Goal: Task Accomplishment & Management: Manage account settings

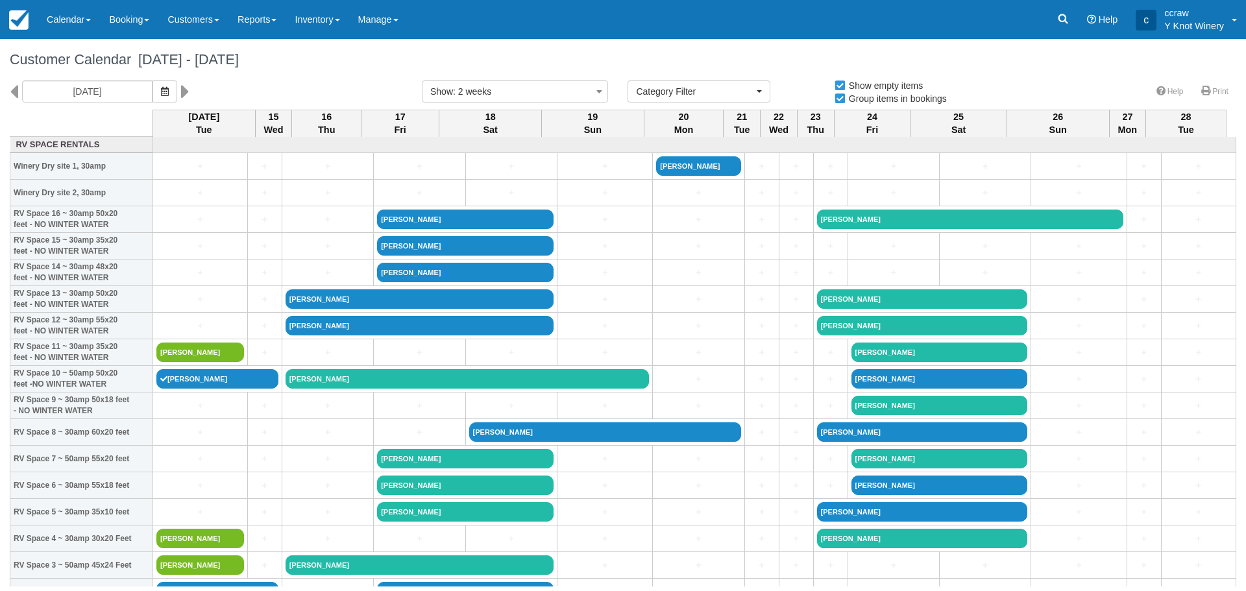
select select
click at [165, 92] on icon "button" at bounding box center [165, 91] width 8 height 9
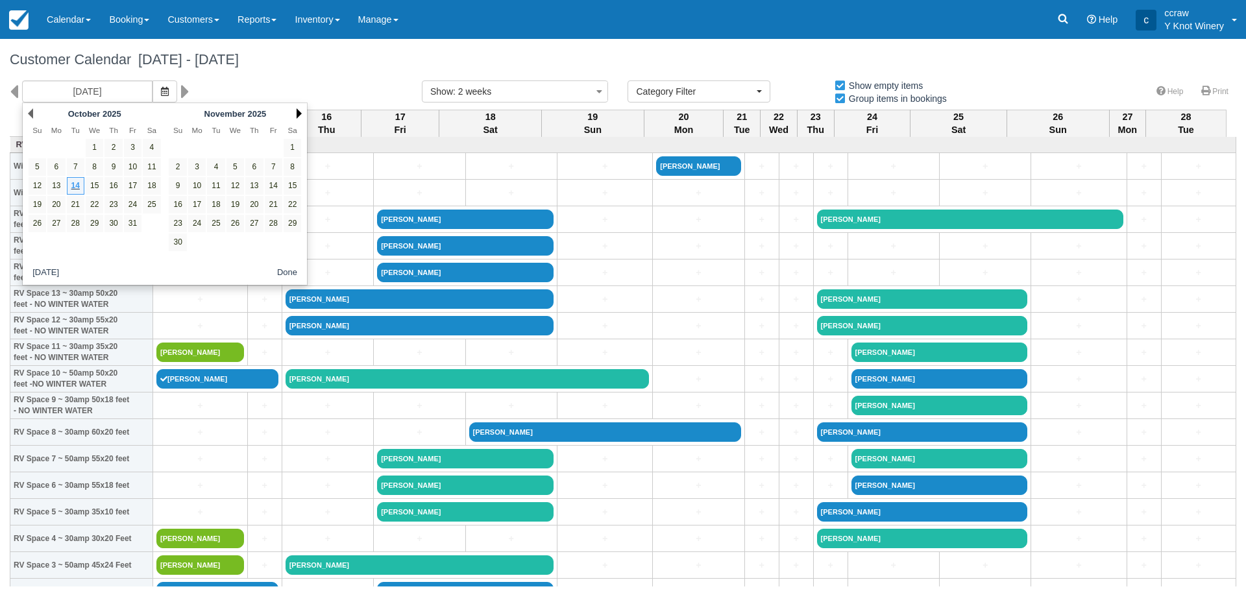
click at [299, 114] on link "Next" at bounding box center [299, 113] width 5 height 10
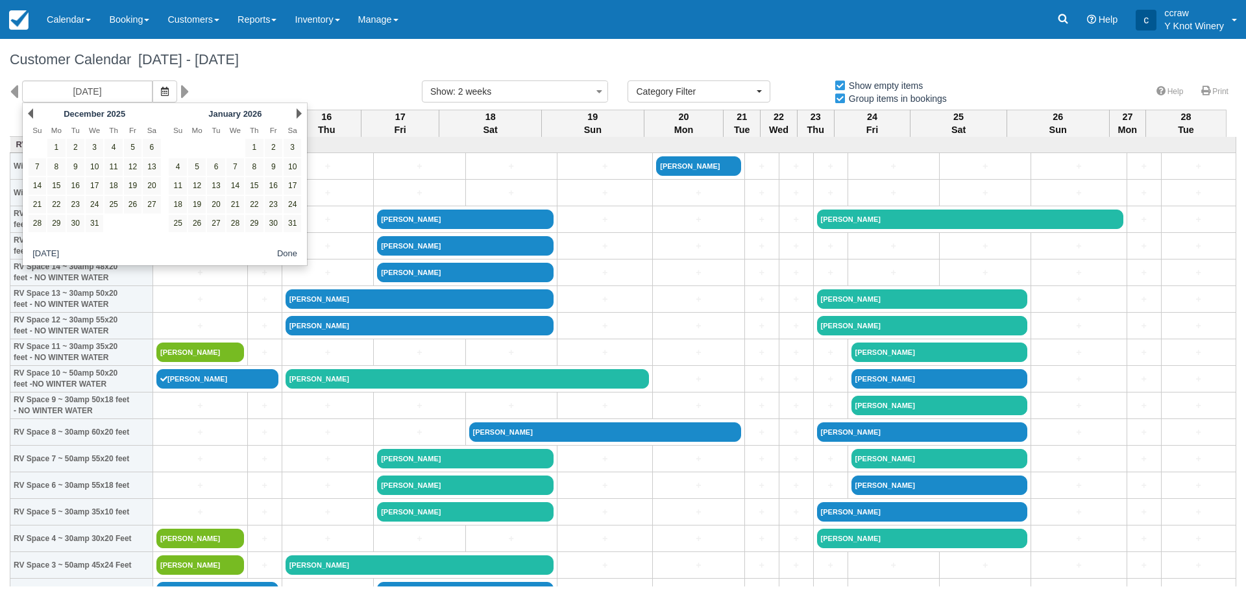
click at [299, 114] on link "Next" at bounding box center [299, 113] width 5 height 10
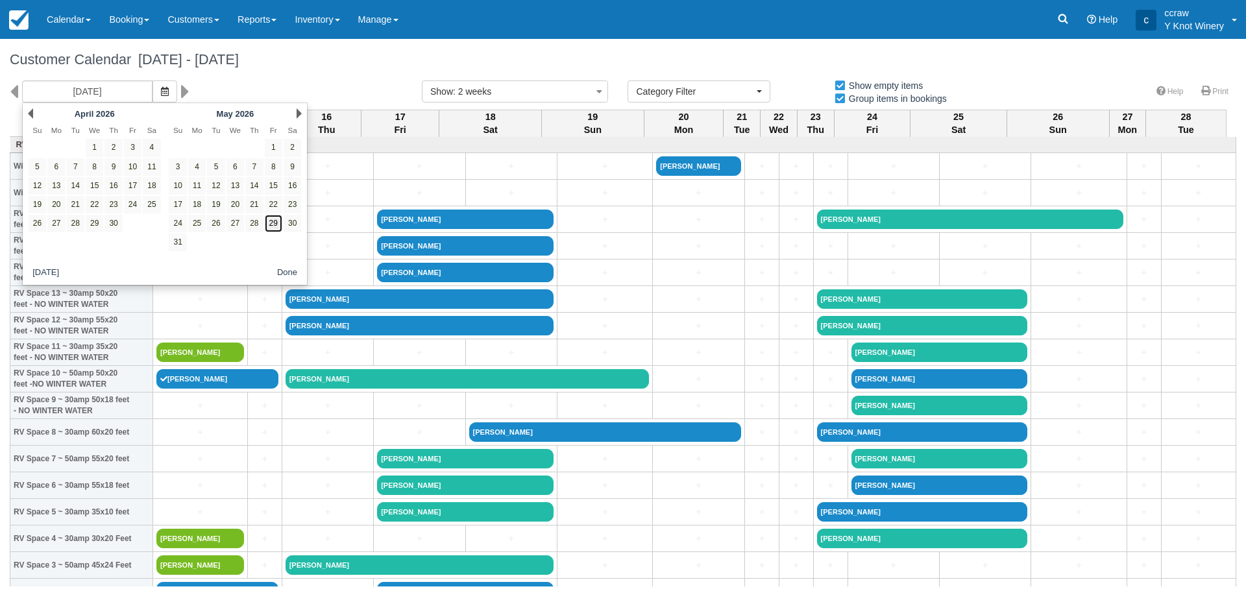
click at [277, 223] on link "29" at bounding box center [274, 224] width 18 height 18
type input "05/29/26"
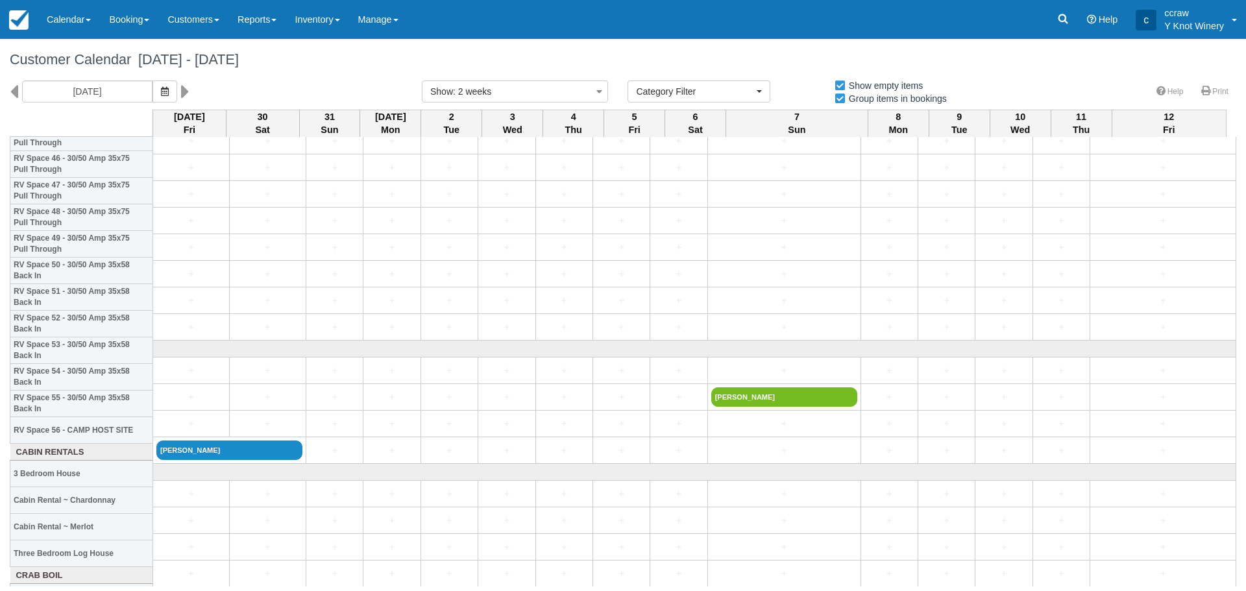
scroll to position [1363, 0]
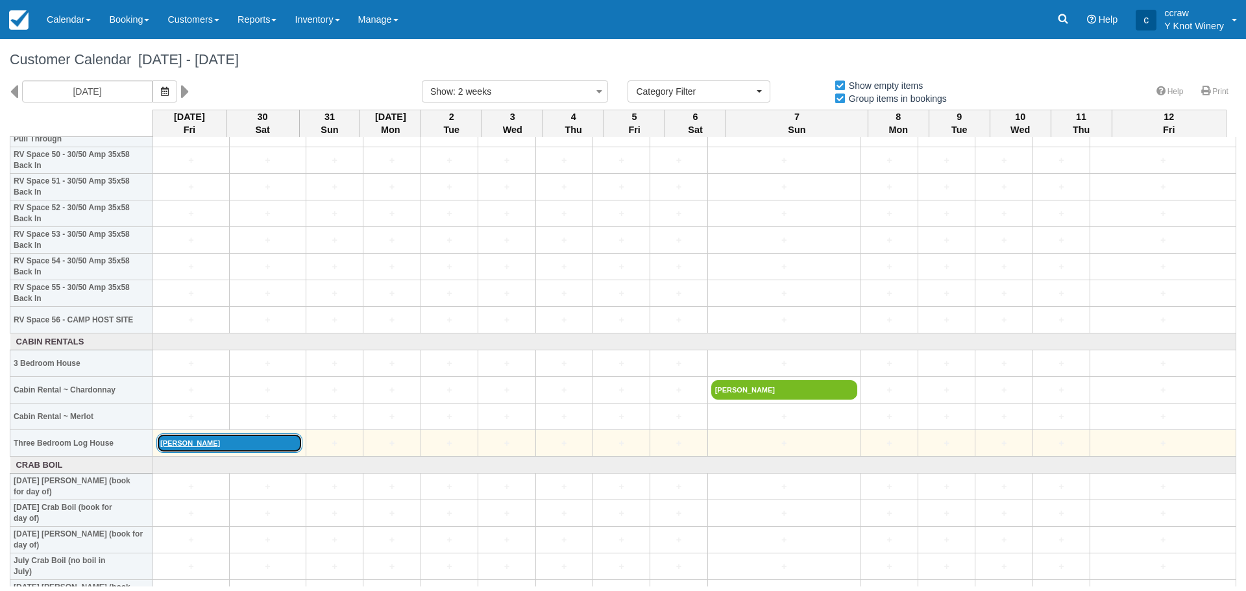
click at [193, 442] on link "Samantha Lenz" at bounding box center [229, 443] width 146 height 19
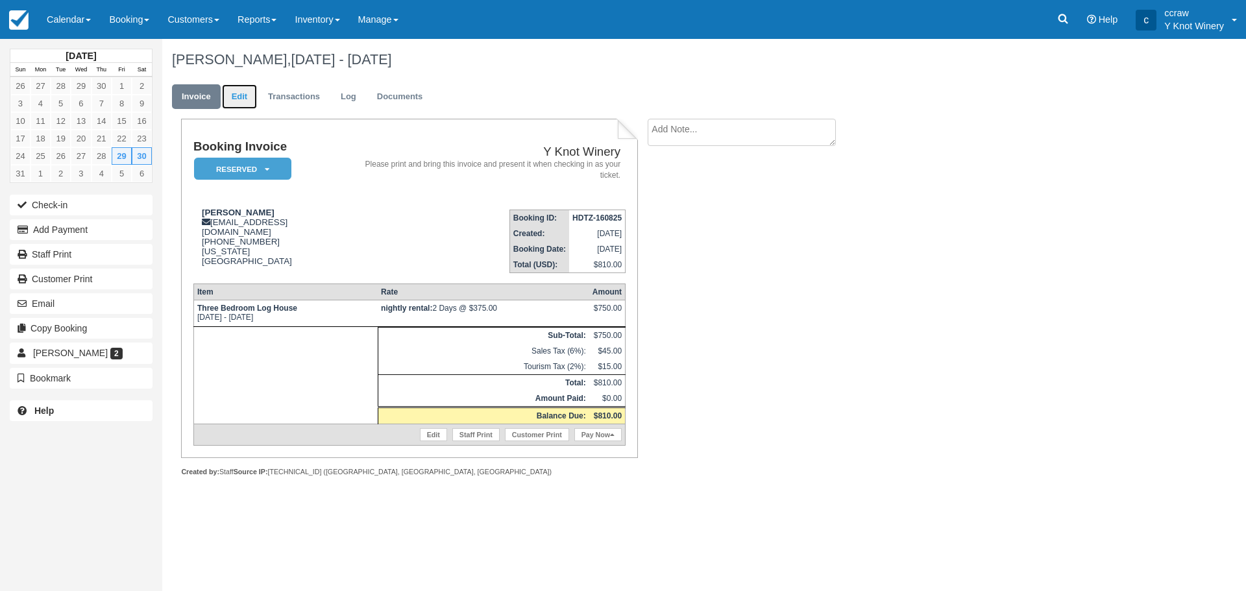
click at [236, 96] on link "Edit" at bounding box center [239, 96] width 35 height 25
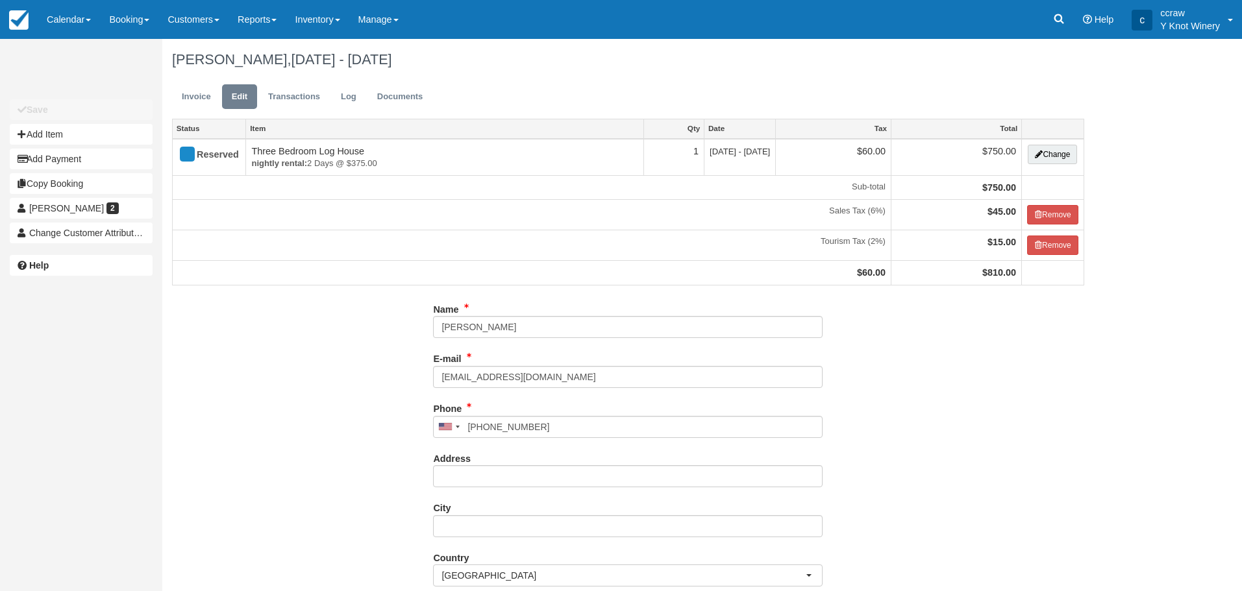
type input "(208) 440-6330"
click at [101, 135] on button "Add Item" at bounding box center [81, 134] width 143 height 21
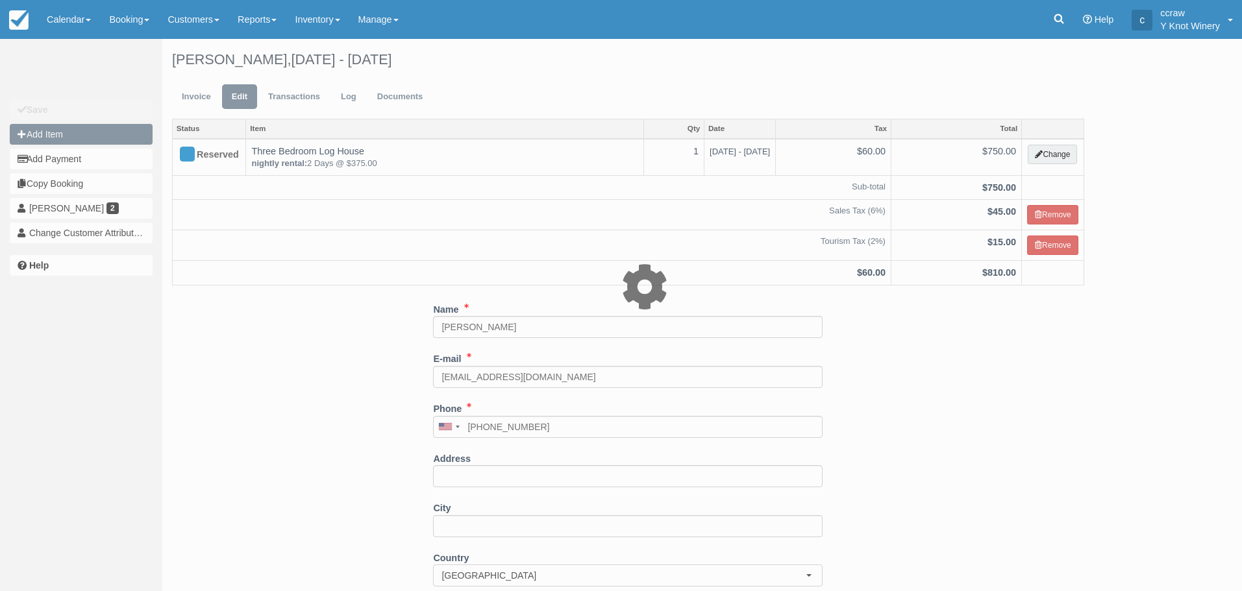
type input "0.00"
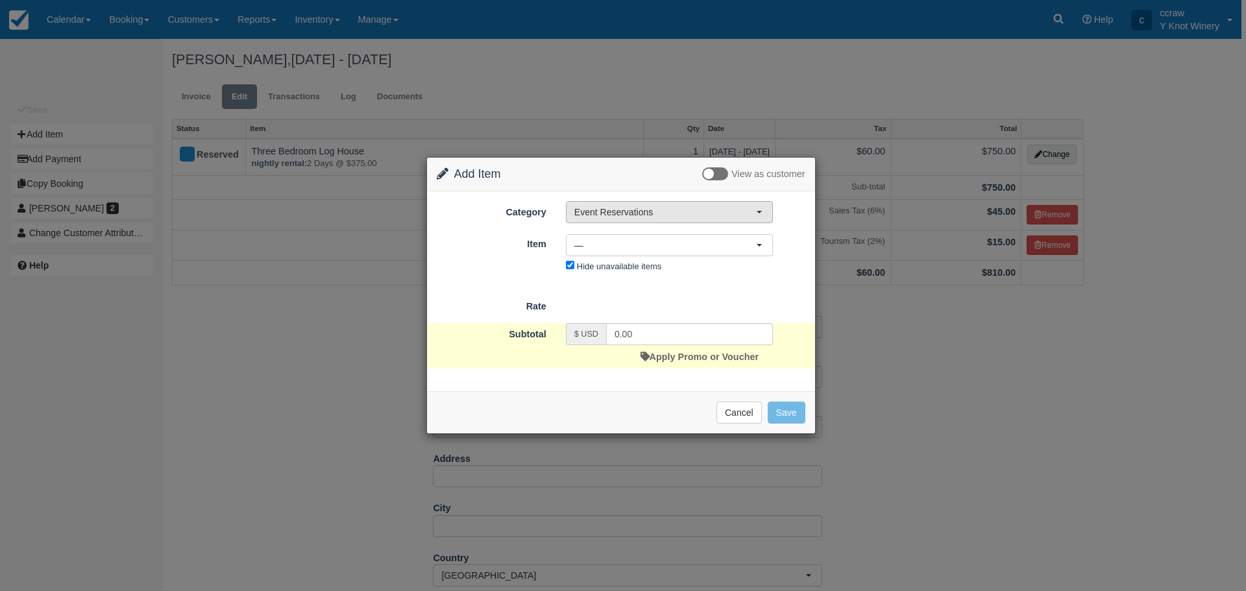
click at [756, 208] on button "Event Reservations" at bounding box center [669, 212] width 207 height 22
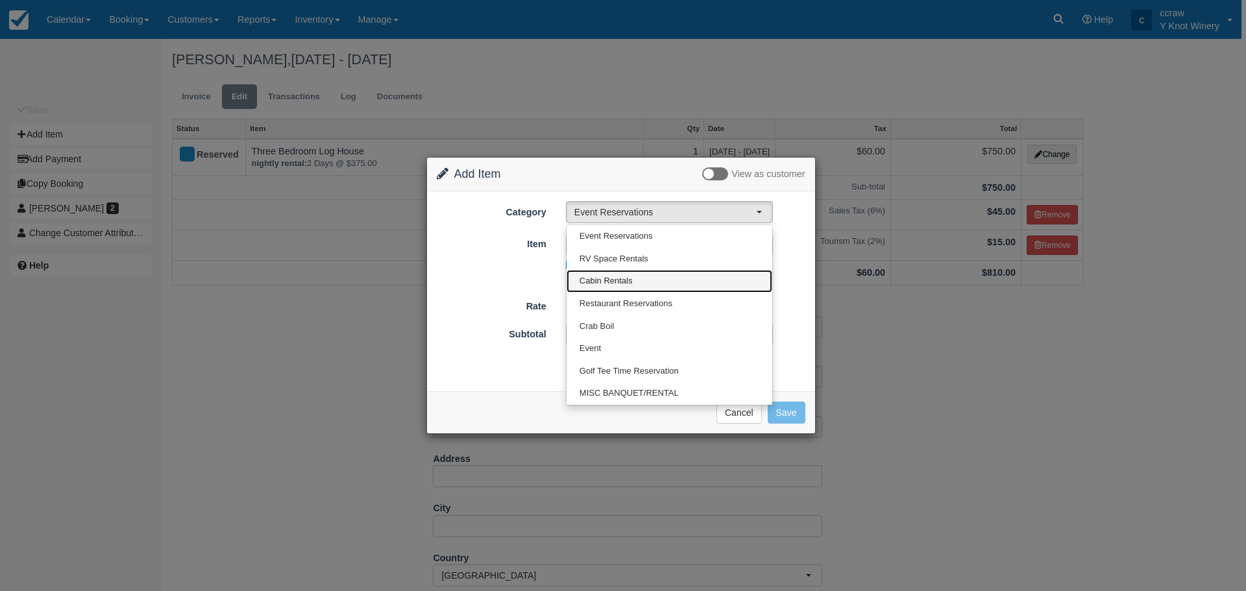
click at [649, 277] on link "Cabin Rentals" at bounding box center [670, 281] width 206 height 23
select select "2"
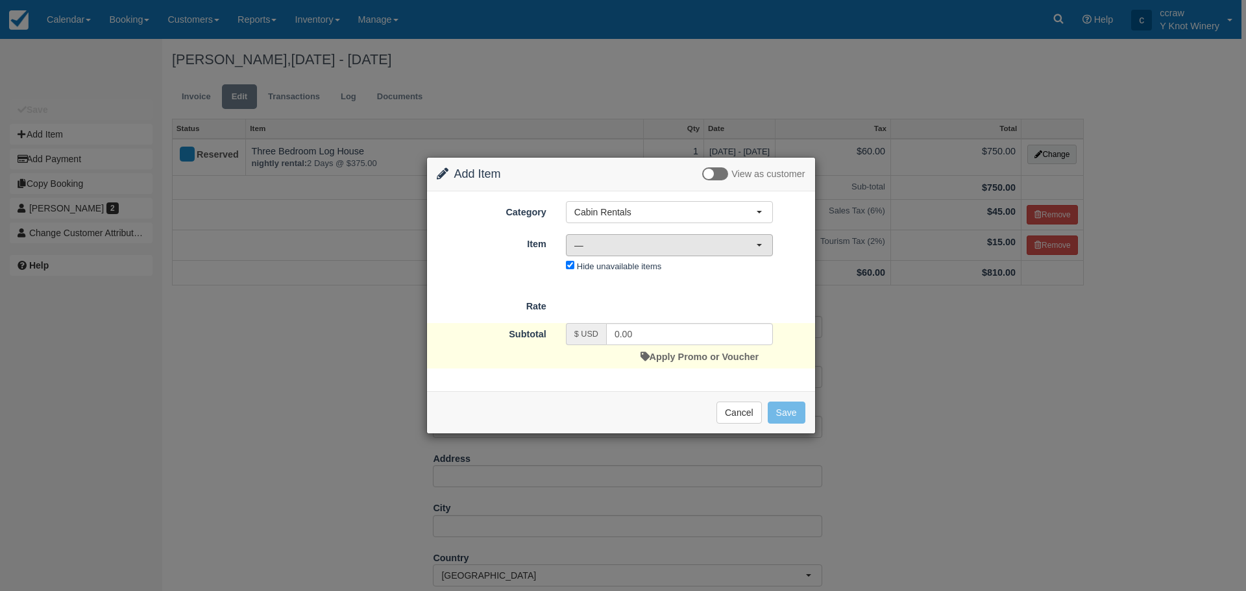
click at [754, 243] on span "—" at bounding box center [665, 245] width 182 height 13
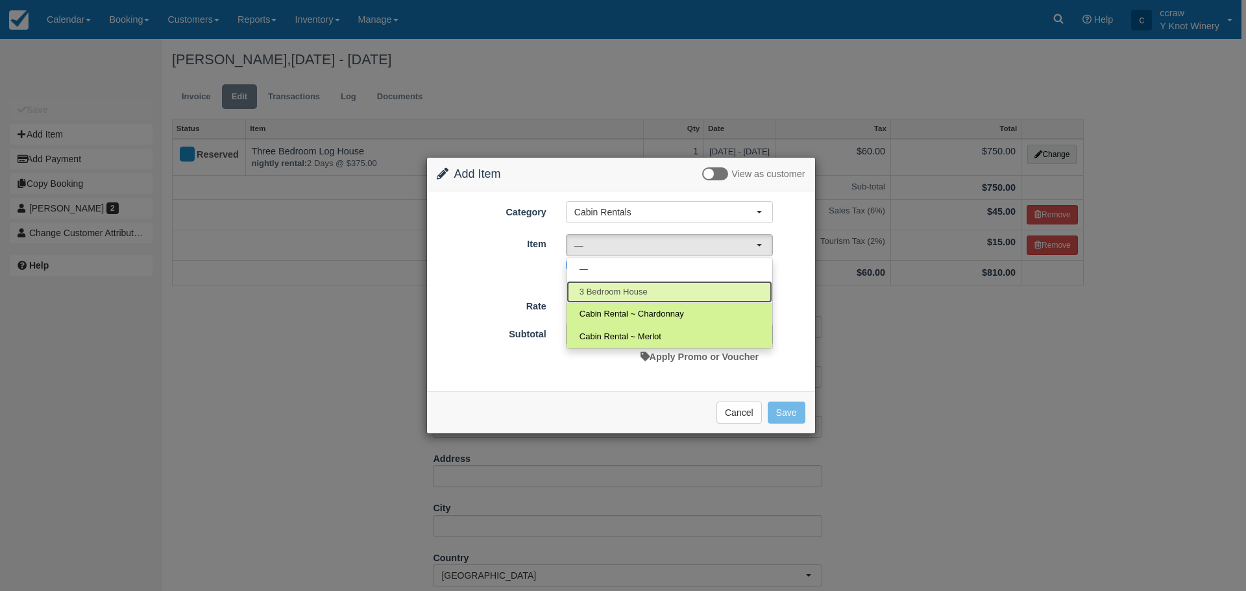
click at [626, 288] on span "3 Bedroom House" at bounding box center [614, 292] width 68 height 12
select select "64"
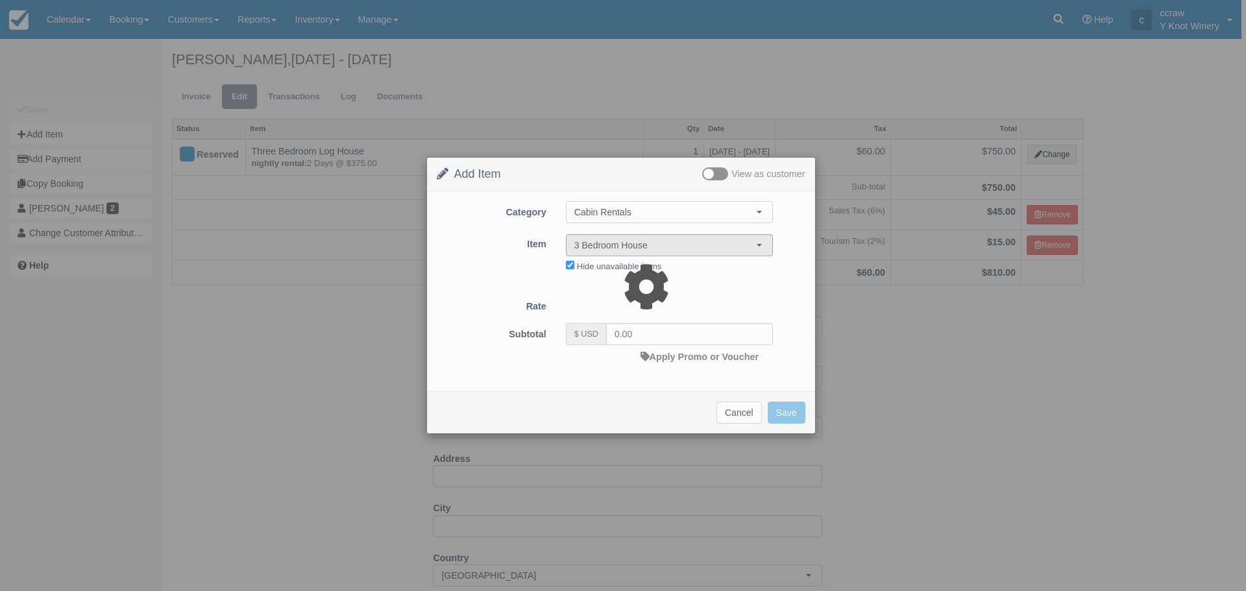
type input "375.00"
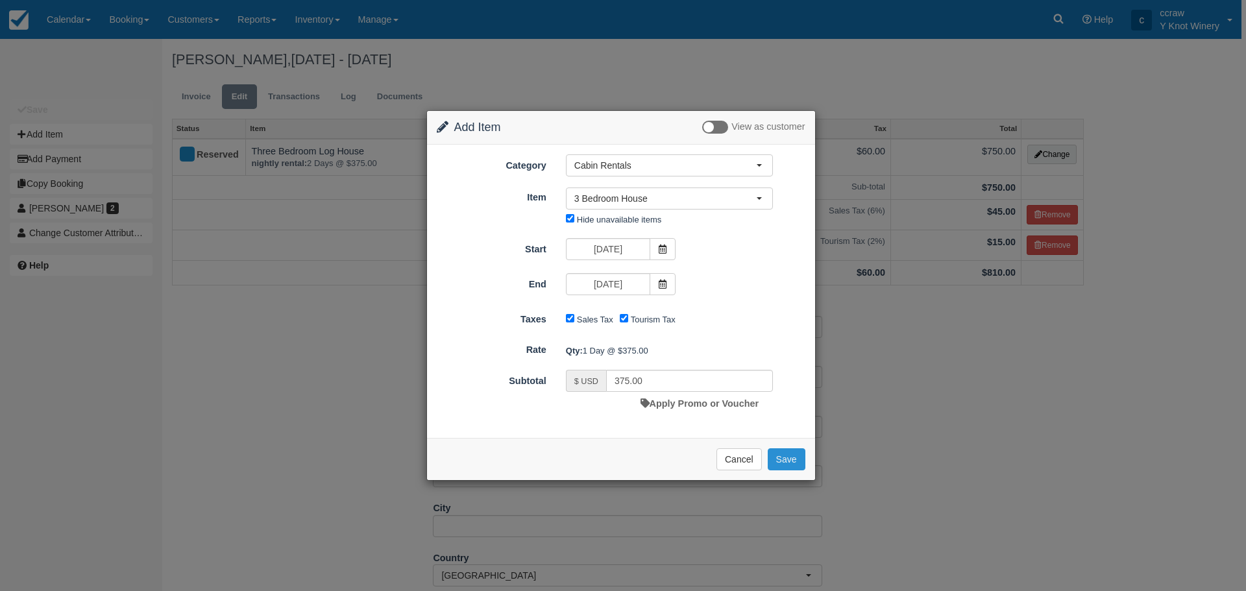
click at [780, 456] on button "Save" at bounding box center [787, 460] width 38 height 22
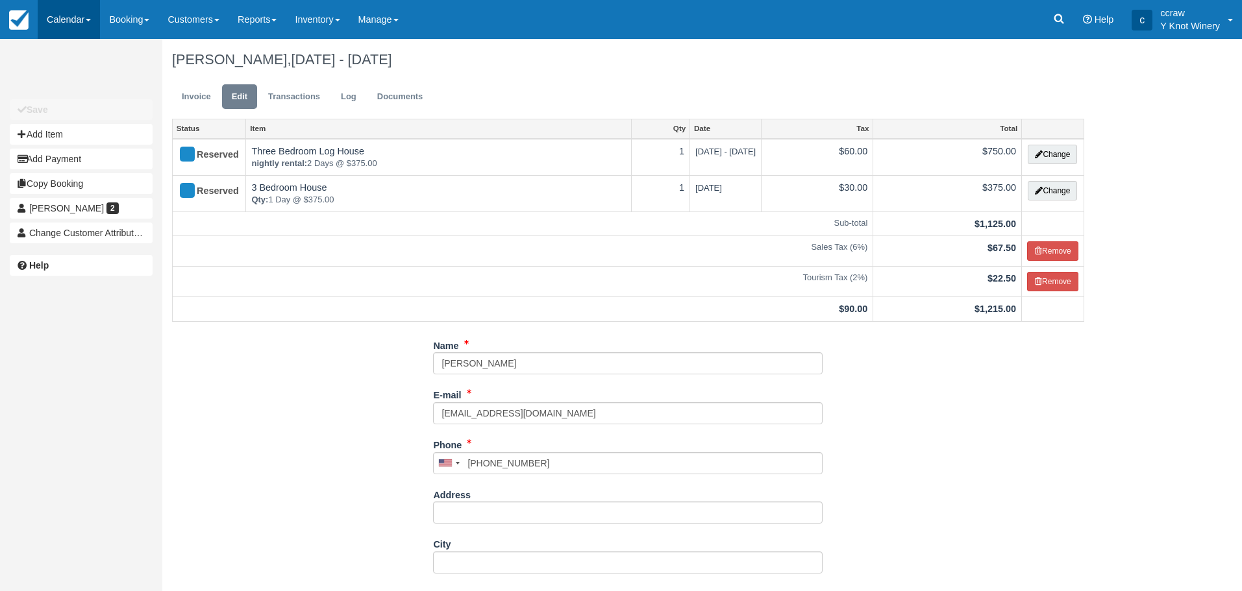
click at [54, 30] on link "Calendar" at bounding box center [69, 19] width 62 height 39
click at [70, 64] on link "Customer" at bounding box center [89, 56] width 103 height 28
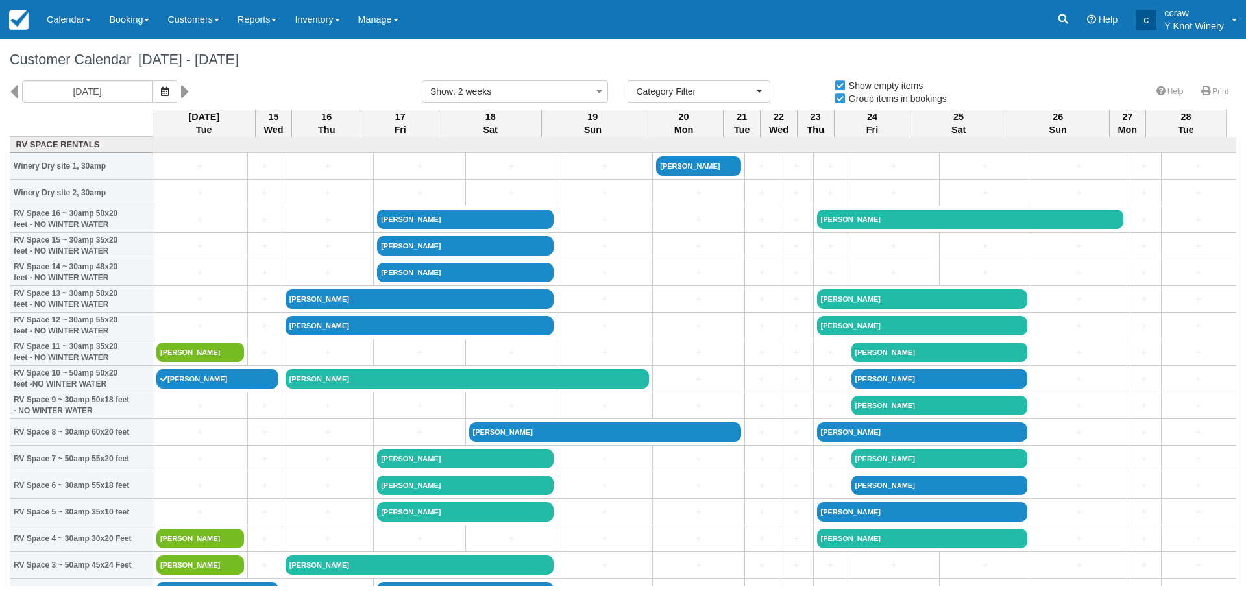
select select
click at [154, 91] on button "button" at bounding box center [165, 91] width 25 height 22
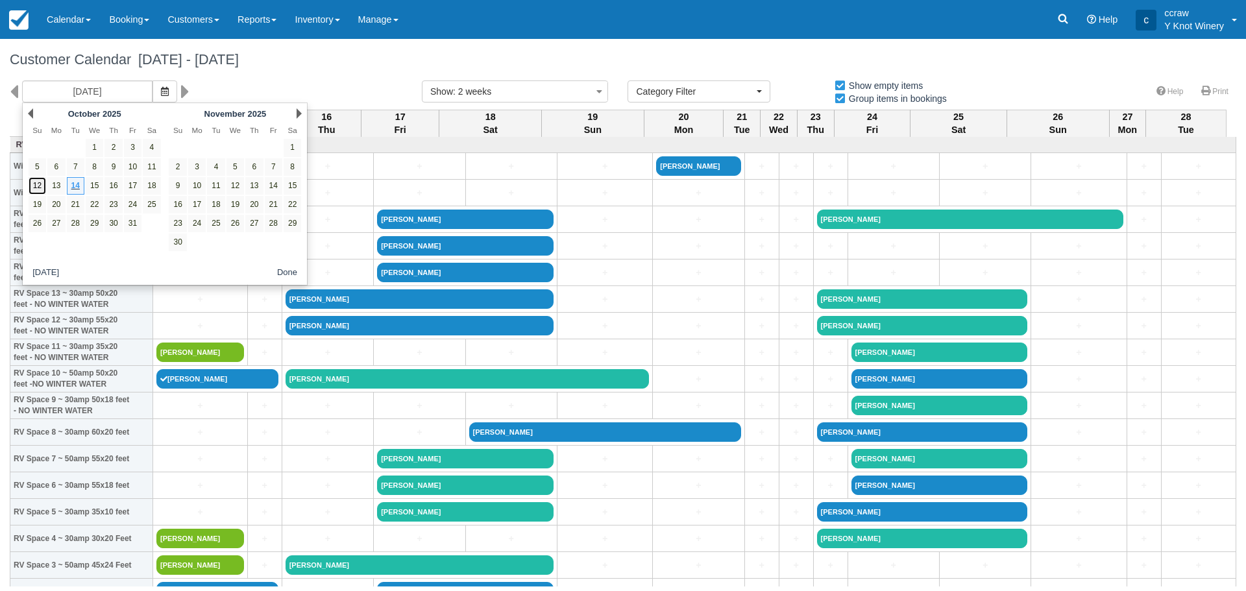
click at [39, 190] on link "12" at bounding box center [38, 186] width 18 height 18
type input "[DATE]"
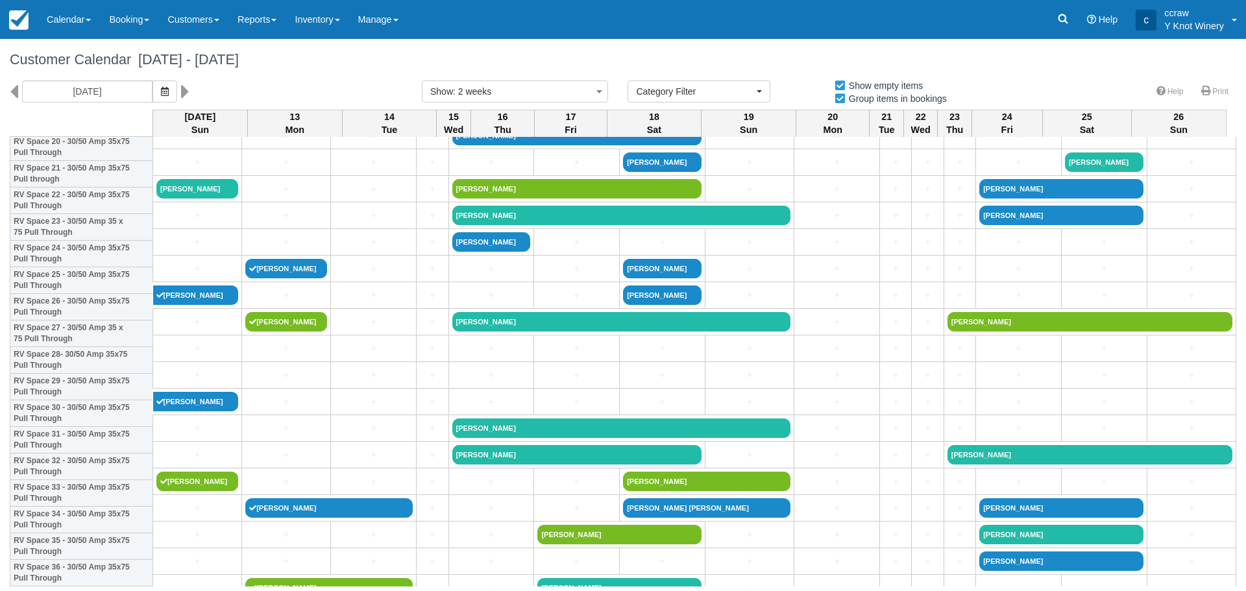
scroll to position [584, 0]
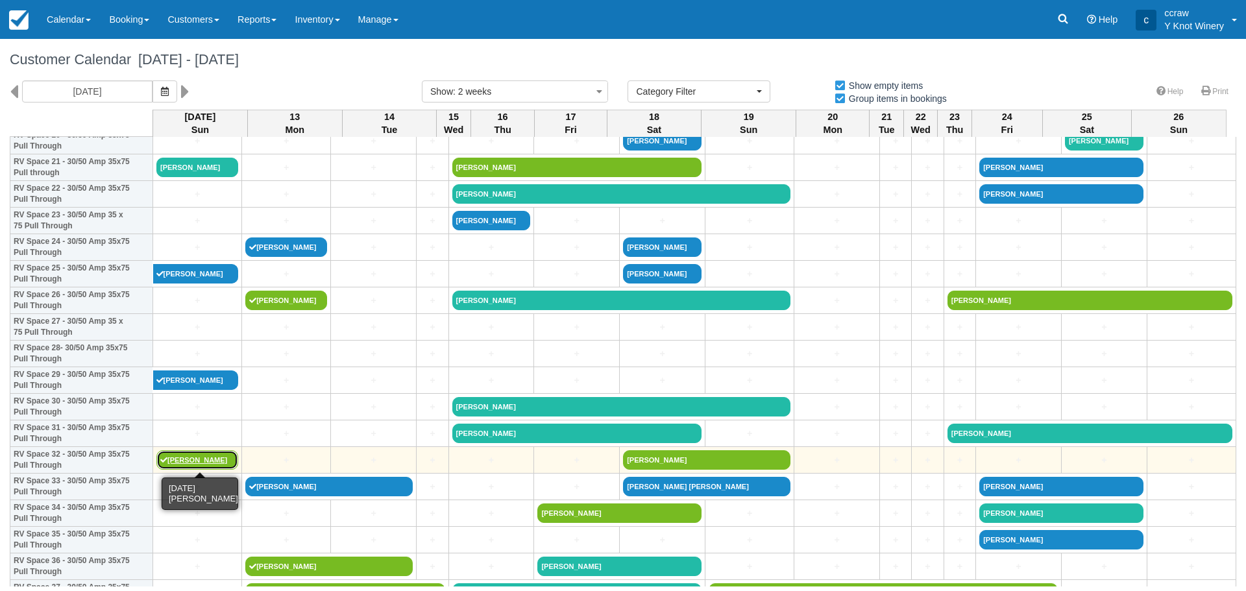
click at [193, 465] on link "[PERSON_NAME]" at bounding box center [197, 459] width 82 height 19
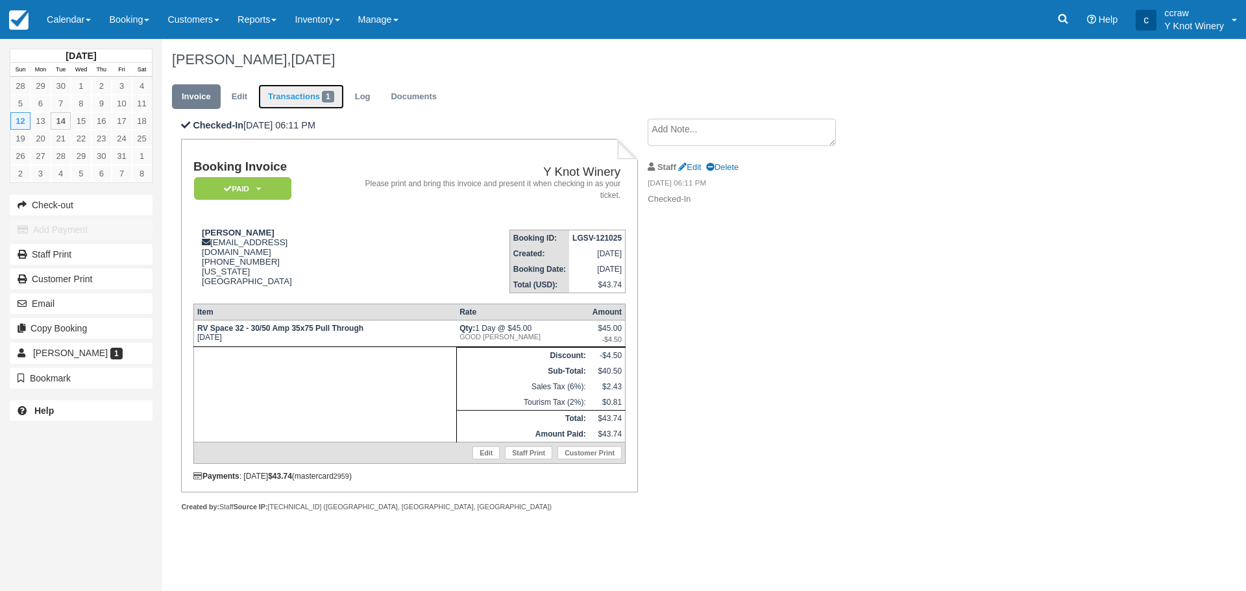
click at [301, 93] on link "Transactions 1" at bounding box center [301, 96] width 86 height 25
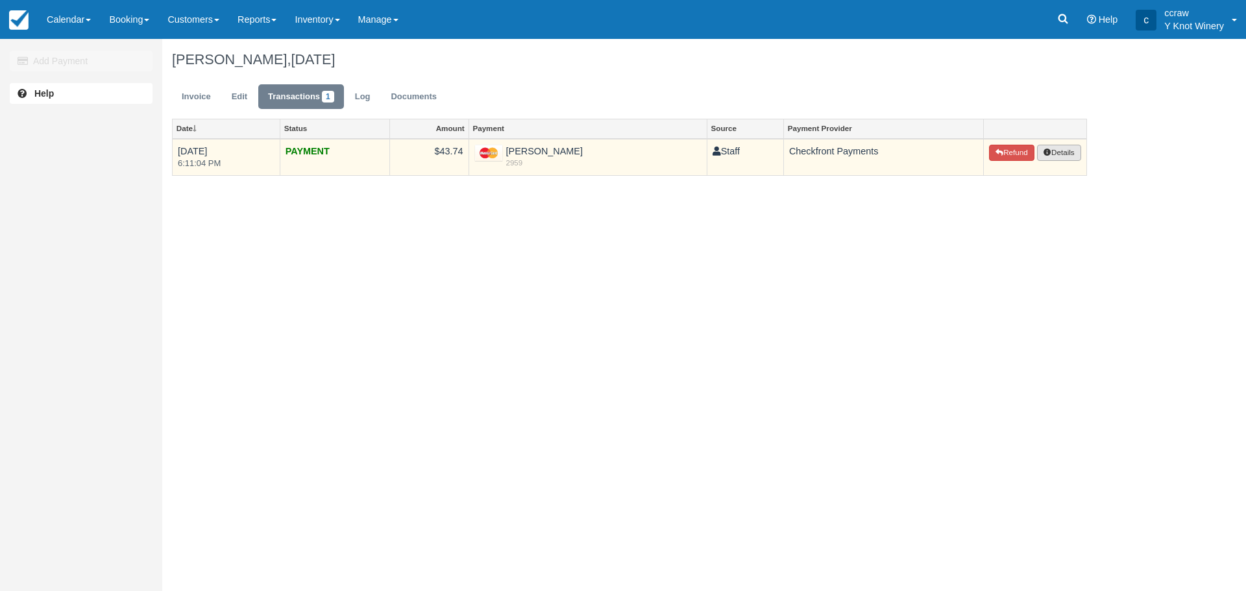
click at [1063, 152] on button "Details" at bounding box center [1059, 153] width 44 height 17
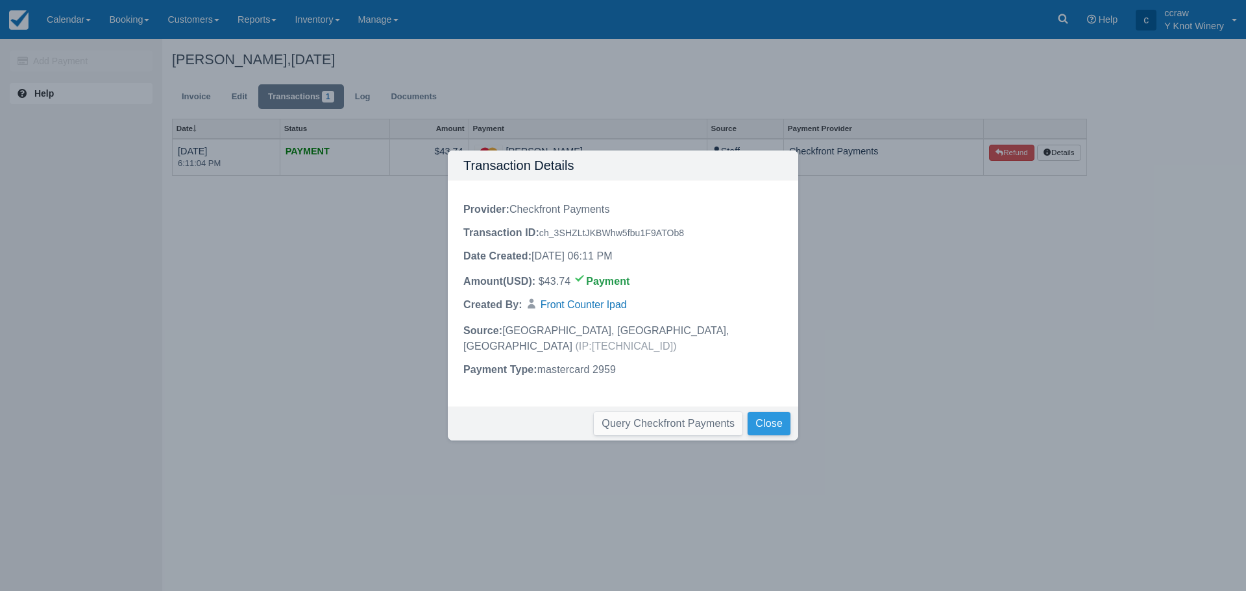
click at [763, 412] on button "Close" at bounding box center [769, 423] width 43 height 23
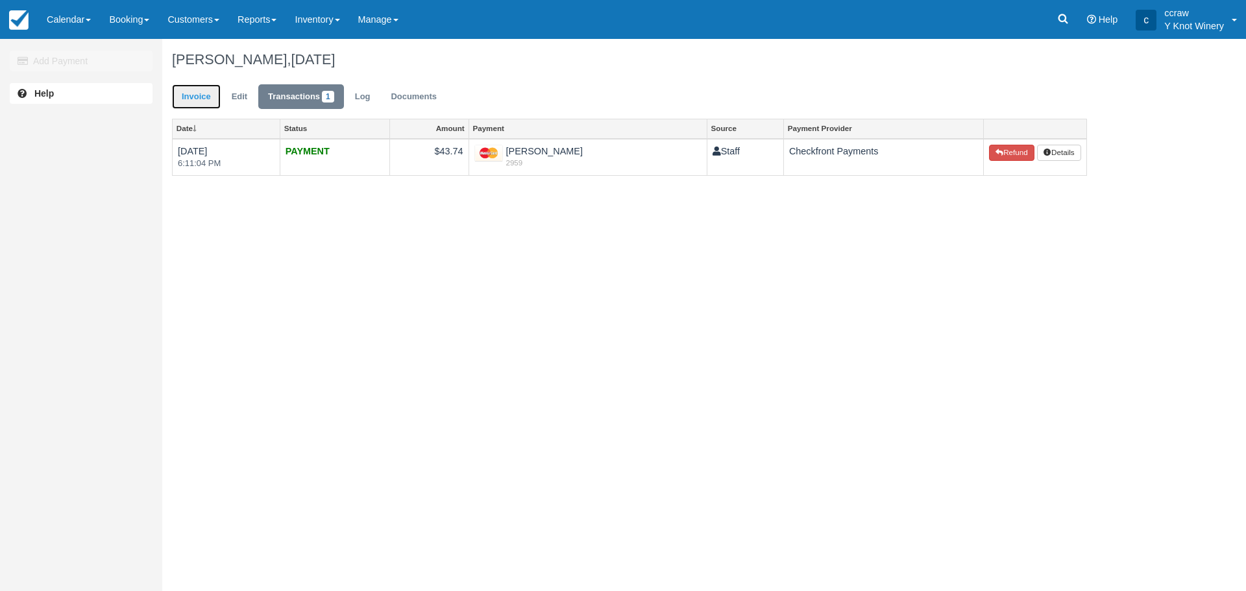
click at [198, 97] on link "Invoice" at bounding box center [196, 96] width 49 height 25
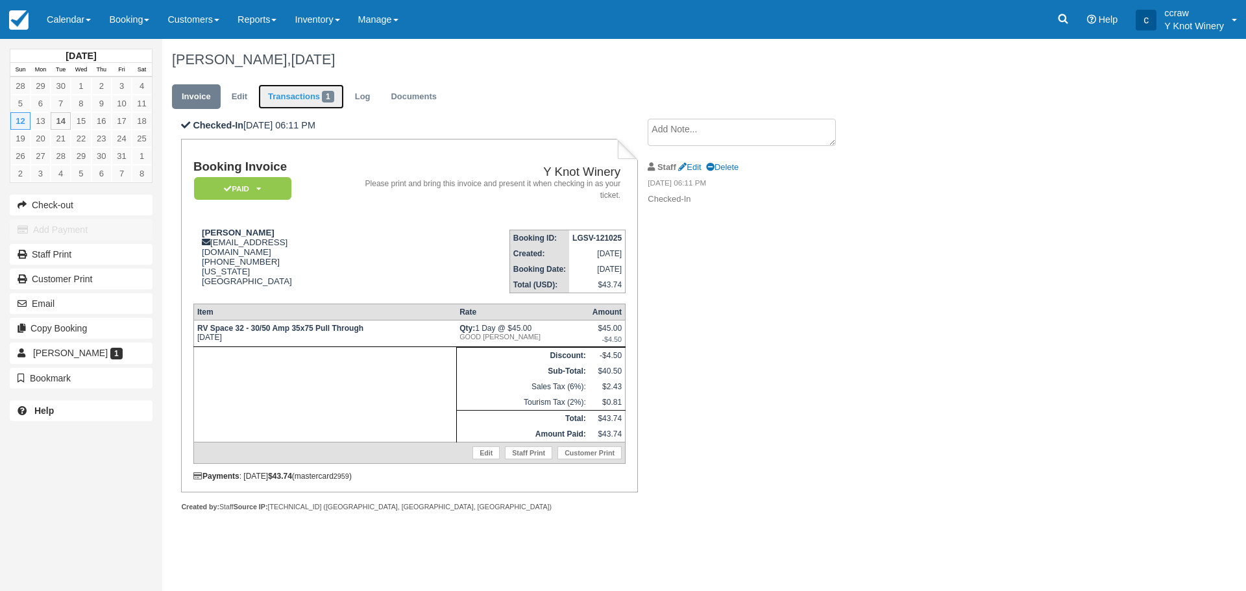
click at [306, 95] on link "Transactions 1" at bounding box center [301, 96] width 86 height 25
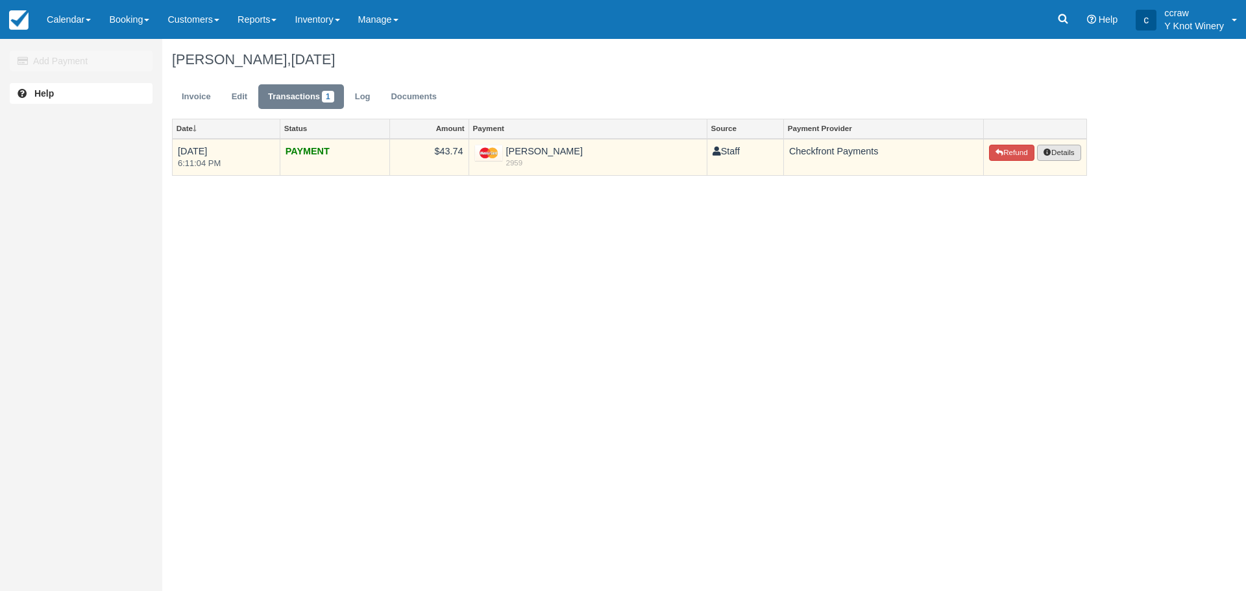
click at [1044, 147] on button "Details" at bounding box center [1059, 153] width 44 height 17
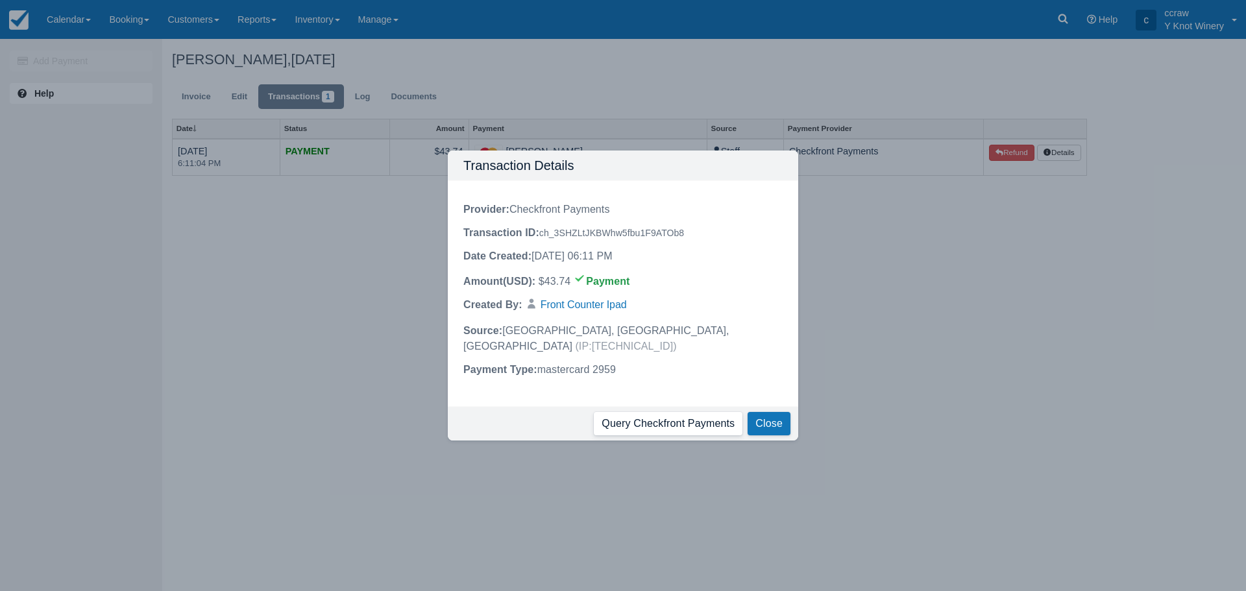
click at [667, 418] on button "Query Checkfront Payments" at bounding box center [668, 423] width 149 height 23
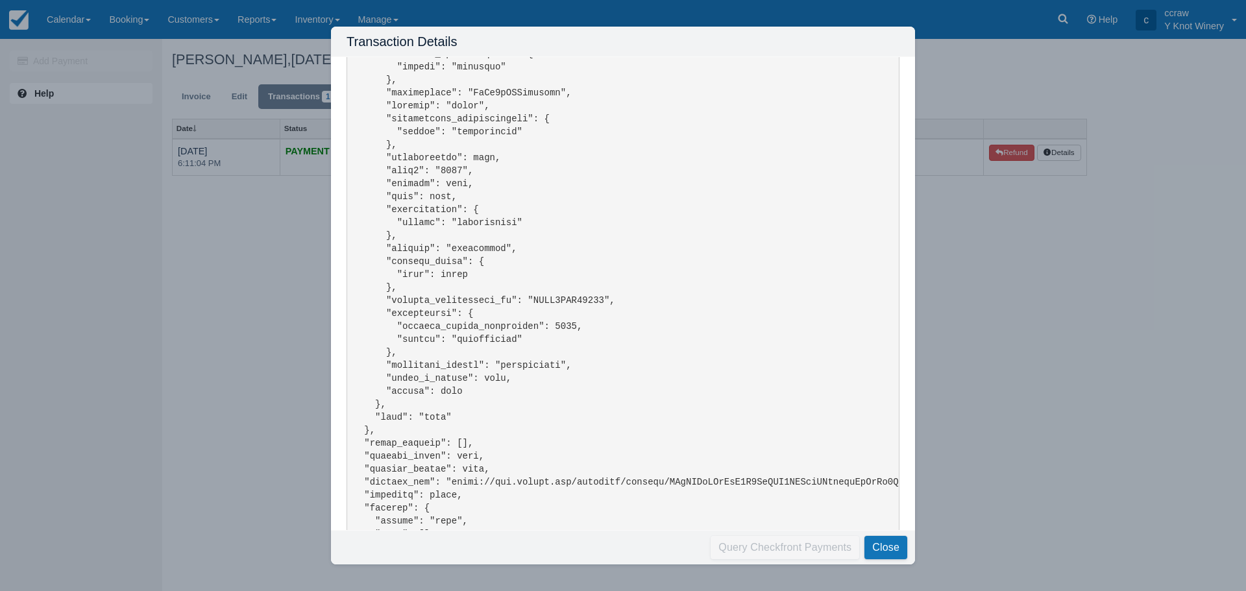
scroll to position [2151, 0]
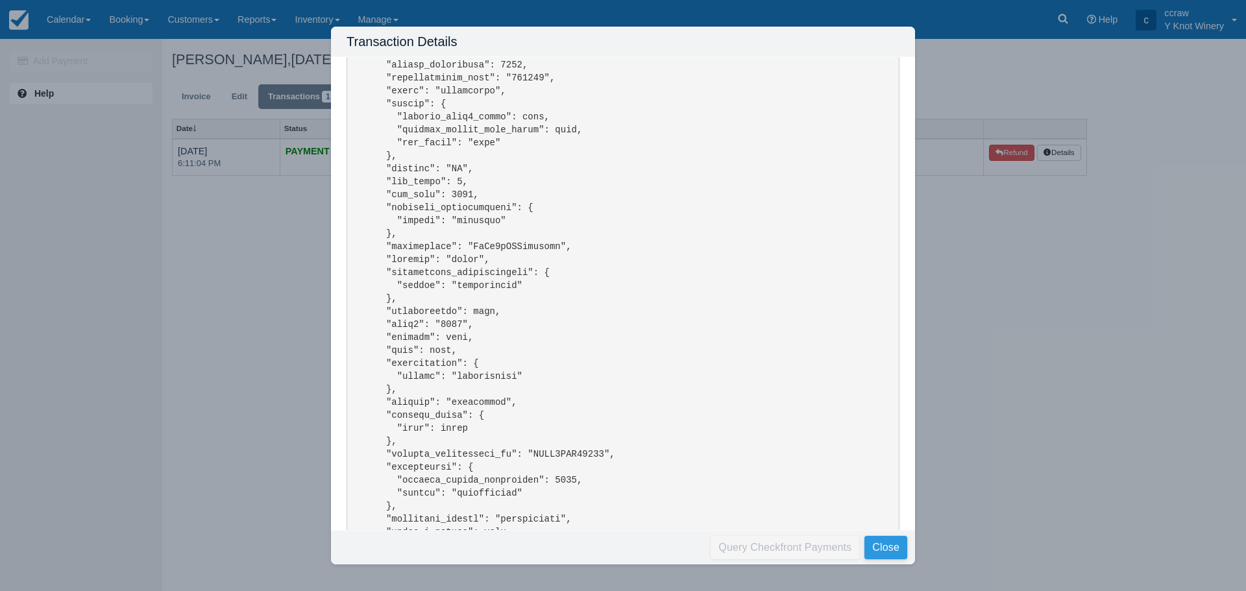
click at [902, 550] on button "Close" at bounding box center [886, 547] width 43 height 23
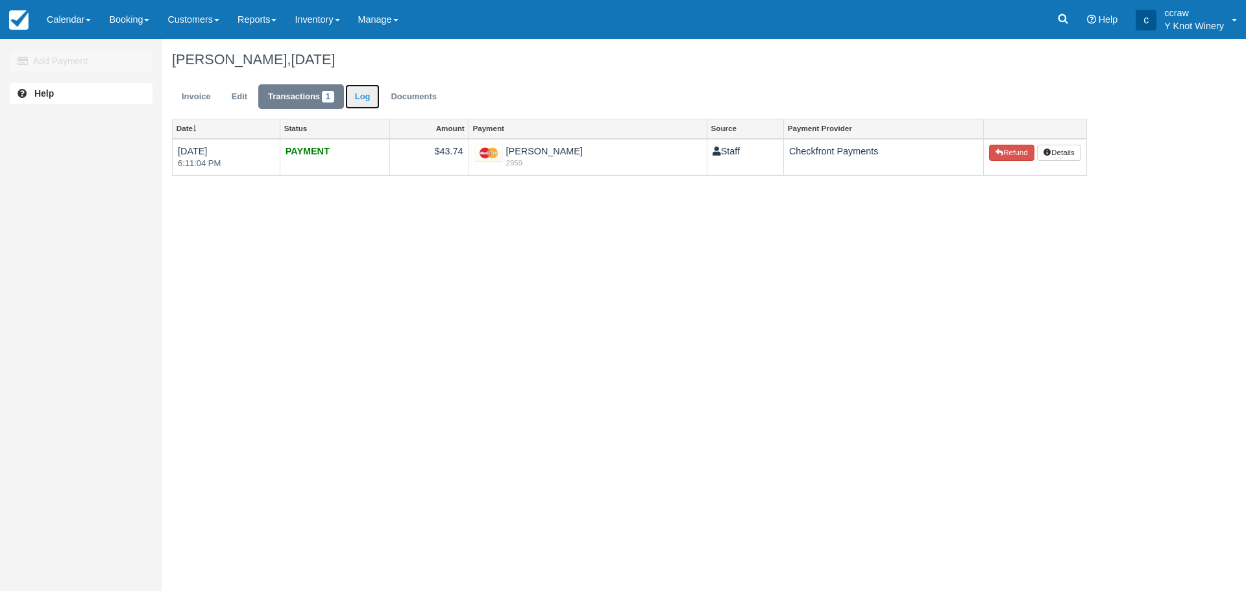
click at [374, 97] on link "Log" at bounding box center [362, 96] width 35 height 25
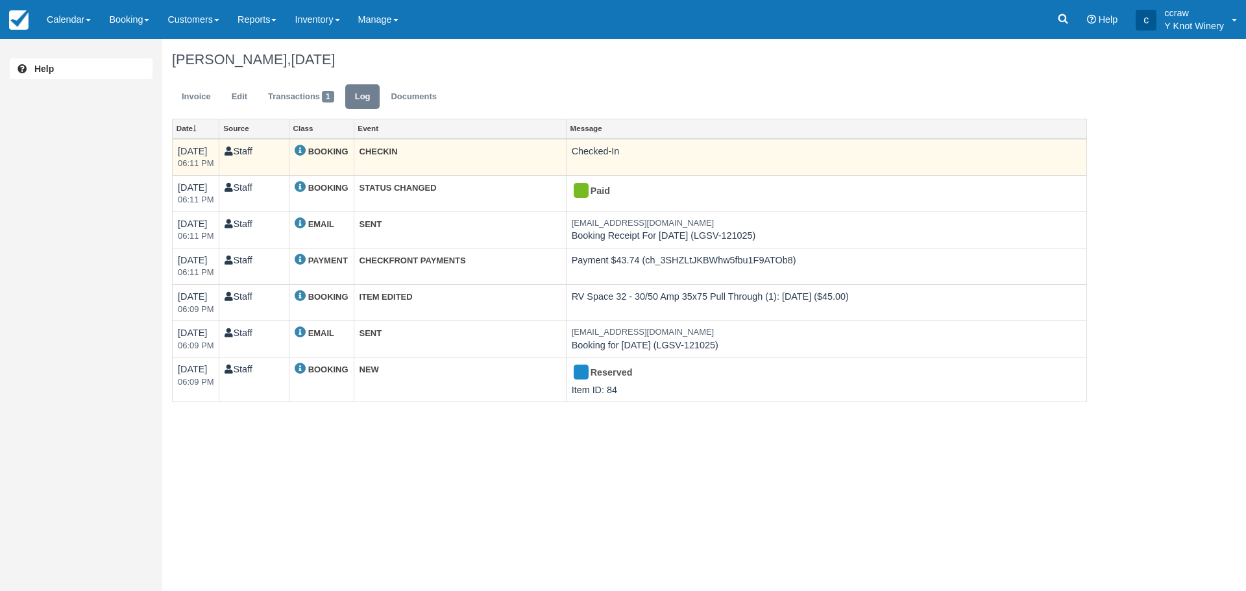
click at [423, 149] on td "CHECKIN" at bounding box center [460, 157] width 212 height 37
click at [465, 154] on td "CHECKIN" at bounding box center [460, 157] width 212 height 37
click at [199, 156] on td "10/12/25 06:11 PM" at bounding box center [196, 157] width 47 height 37
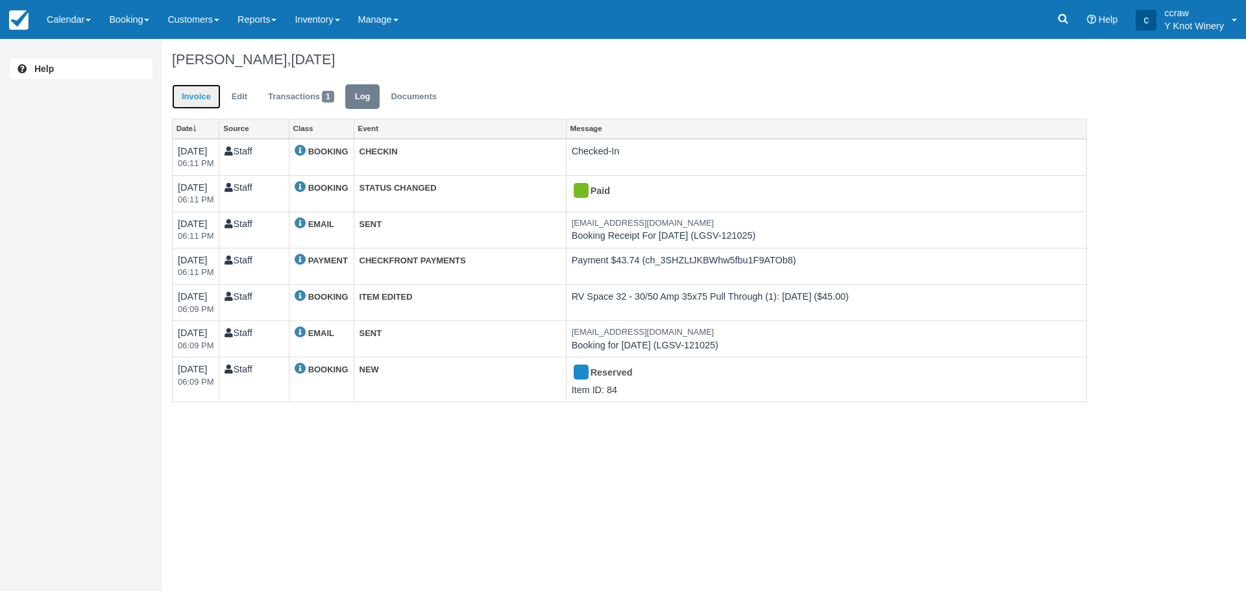
click at [206, 101] on link "Invoice" at bounding box center [196, 96] width 49 height 25
